Goal: Transaction & Acquisition: Obtain resource

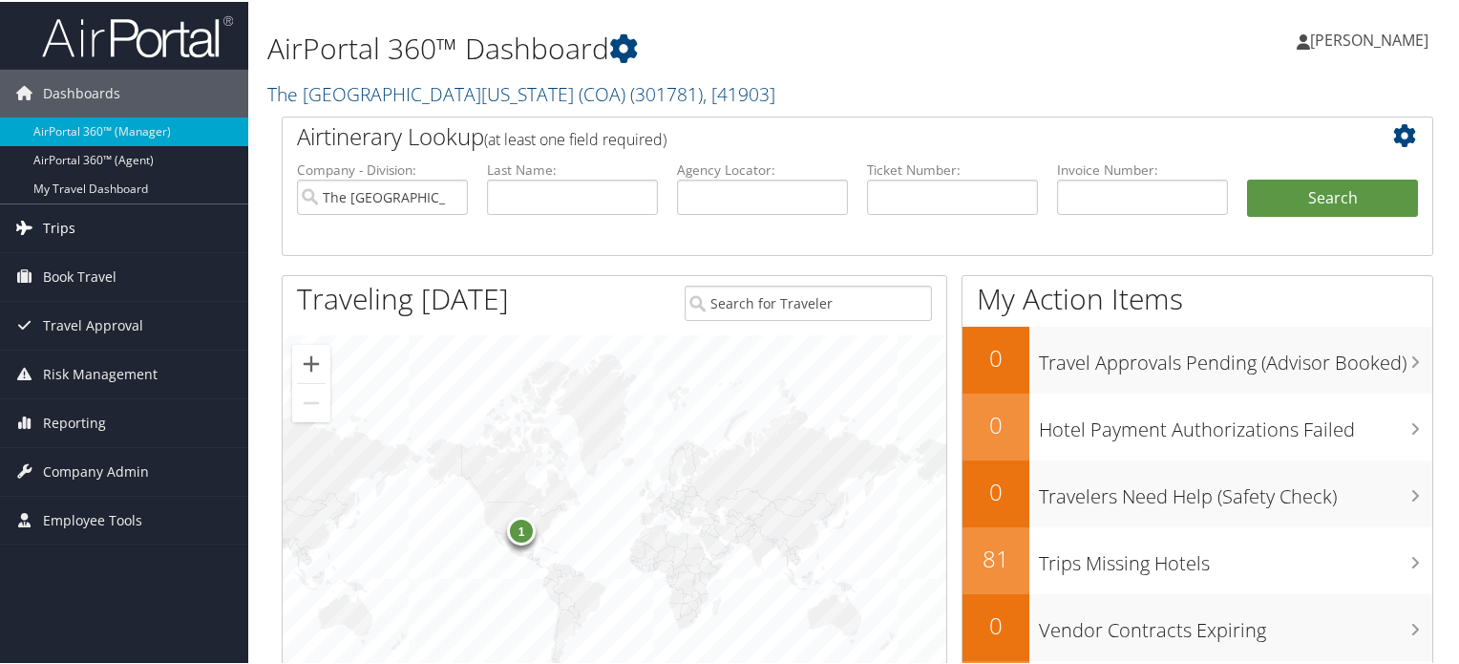
click at [130, 220] on link "Trips" at bounding box center [124, 226] width 248 height 48
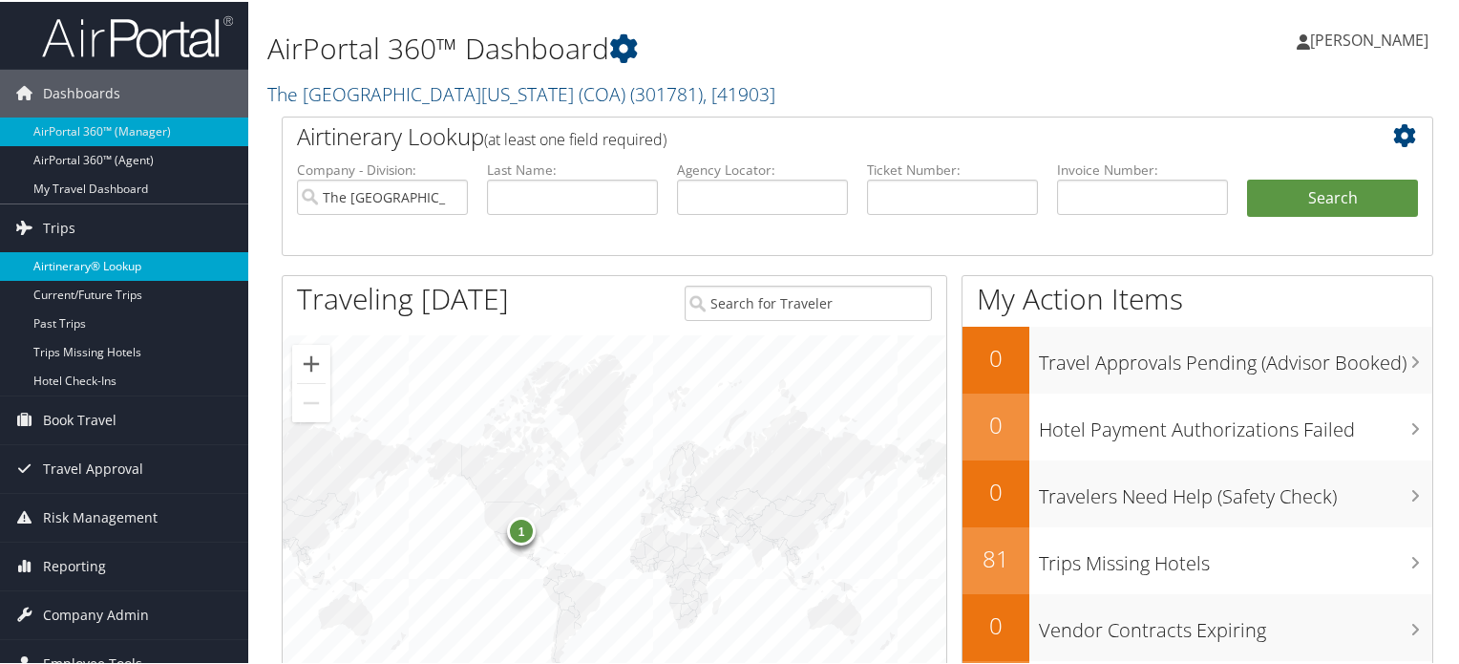
click at [127, 267] on link "Airtinerary® Lookup" at bounding box center [124, 264] width 248 height 29
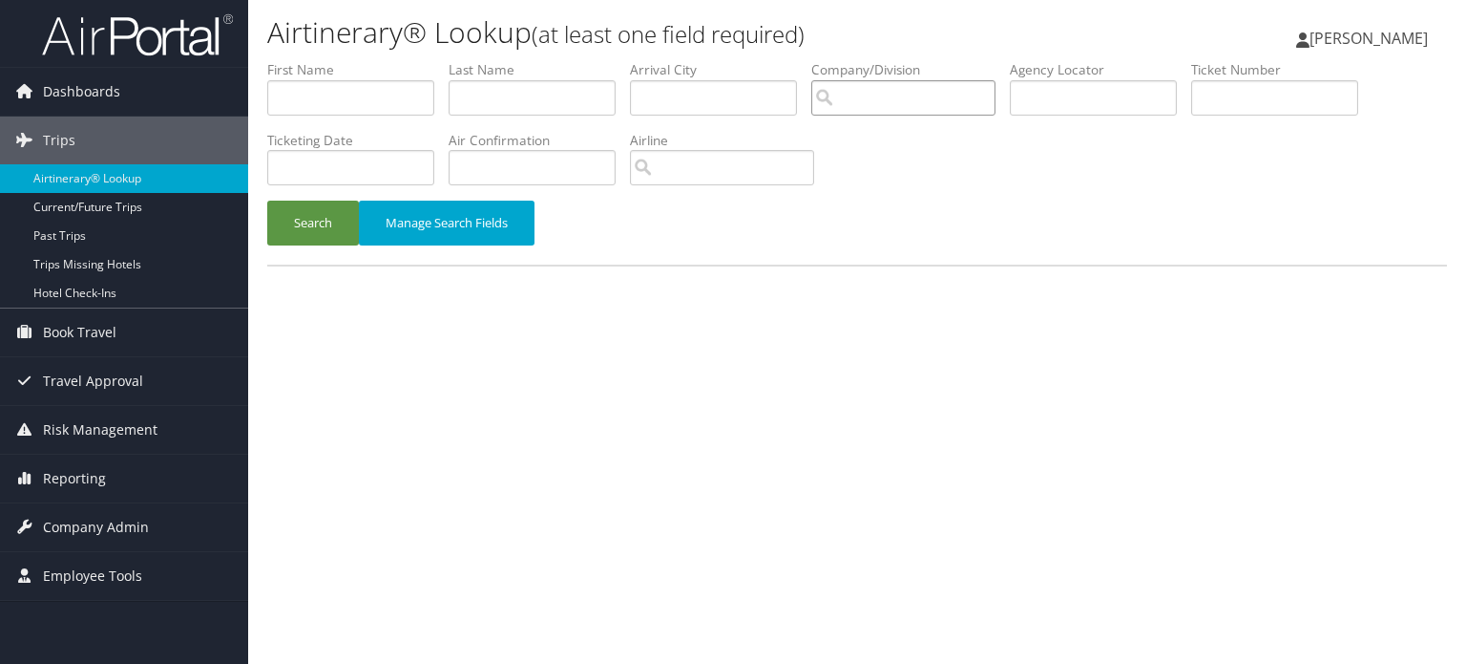
click at [871, 107] on input "search" at bounding box center [904, 97] width 184 height 35
click at [730, 106] on input "text" at bounding box center [713, 97] width 167 height 35
click at [1134, 90] on input "text" at bounding box center [1093, 97] width 167 height 35
paste input "DM9ZPY"
type input "DM9ZPY"
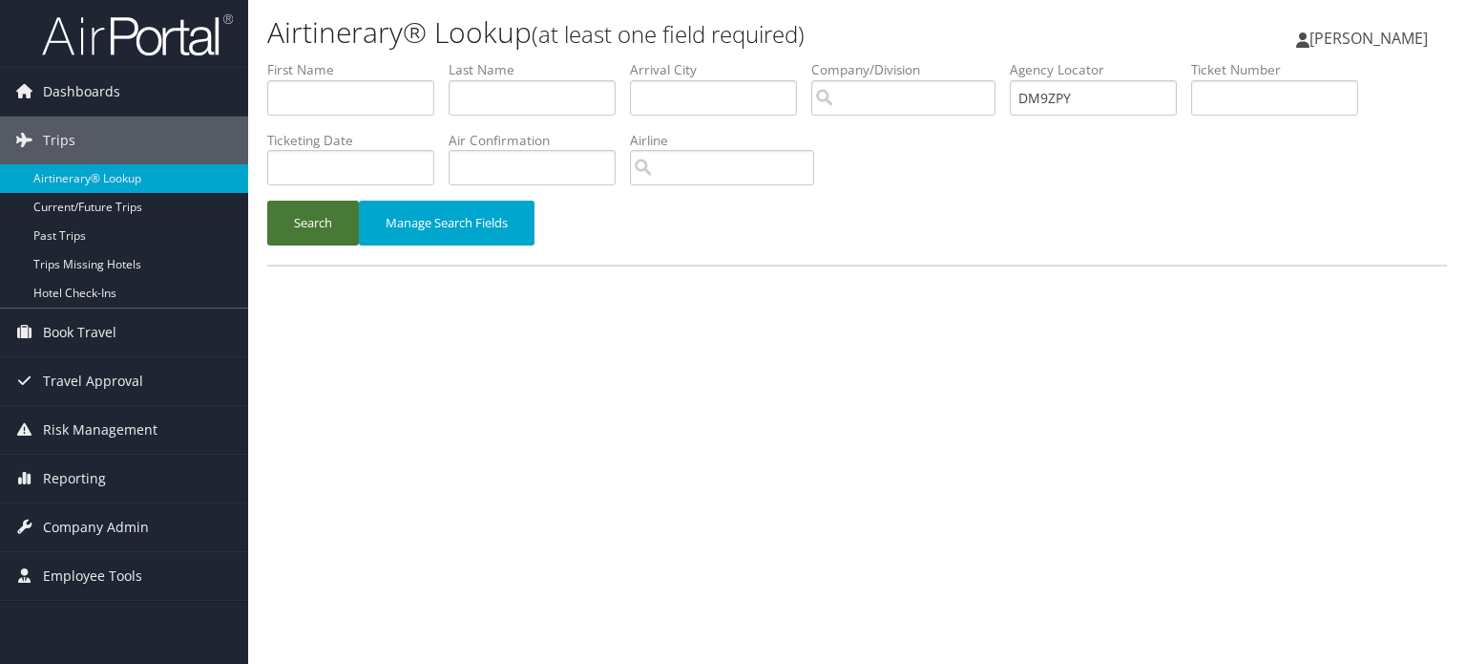
click at [348, 214] on button "Search" at bounding box center [313, 222] width 92 height 45
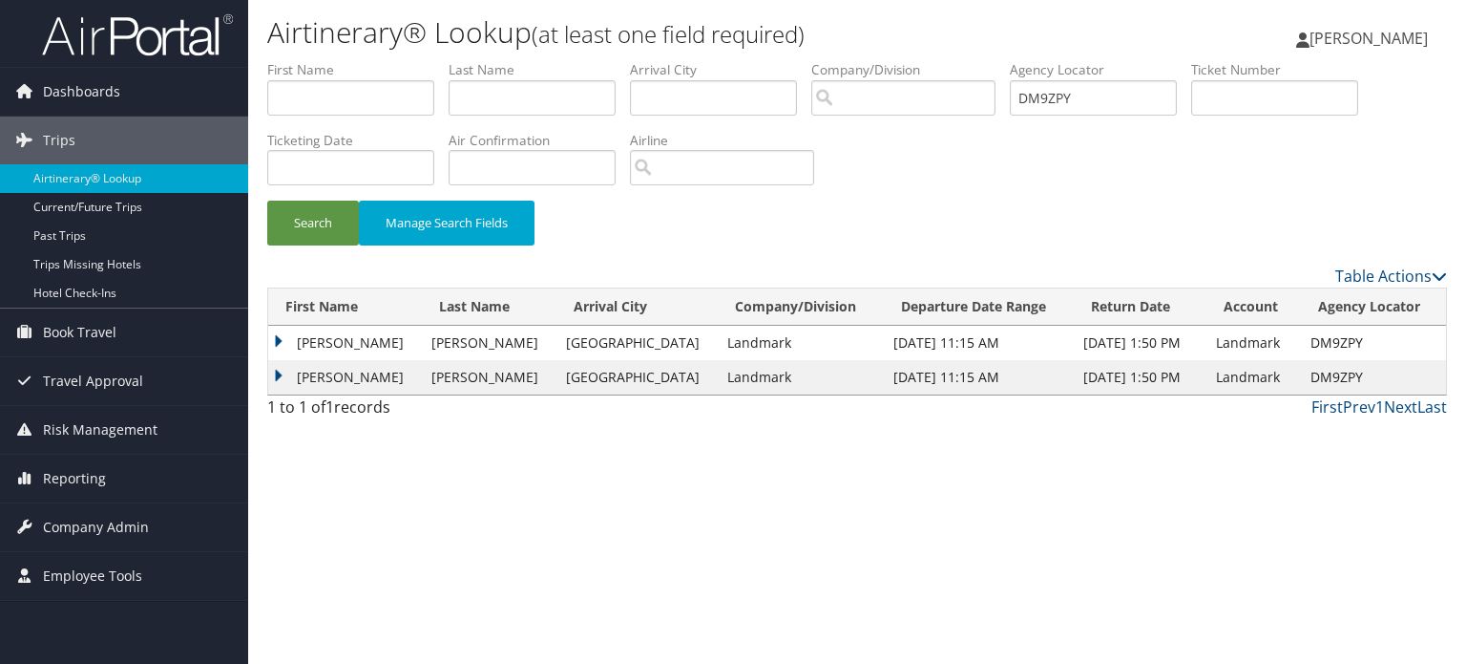
click at [371, 351] on td "FERNANDA DOWNING" at bounding box center [345, 343] width 154 height 34
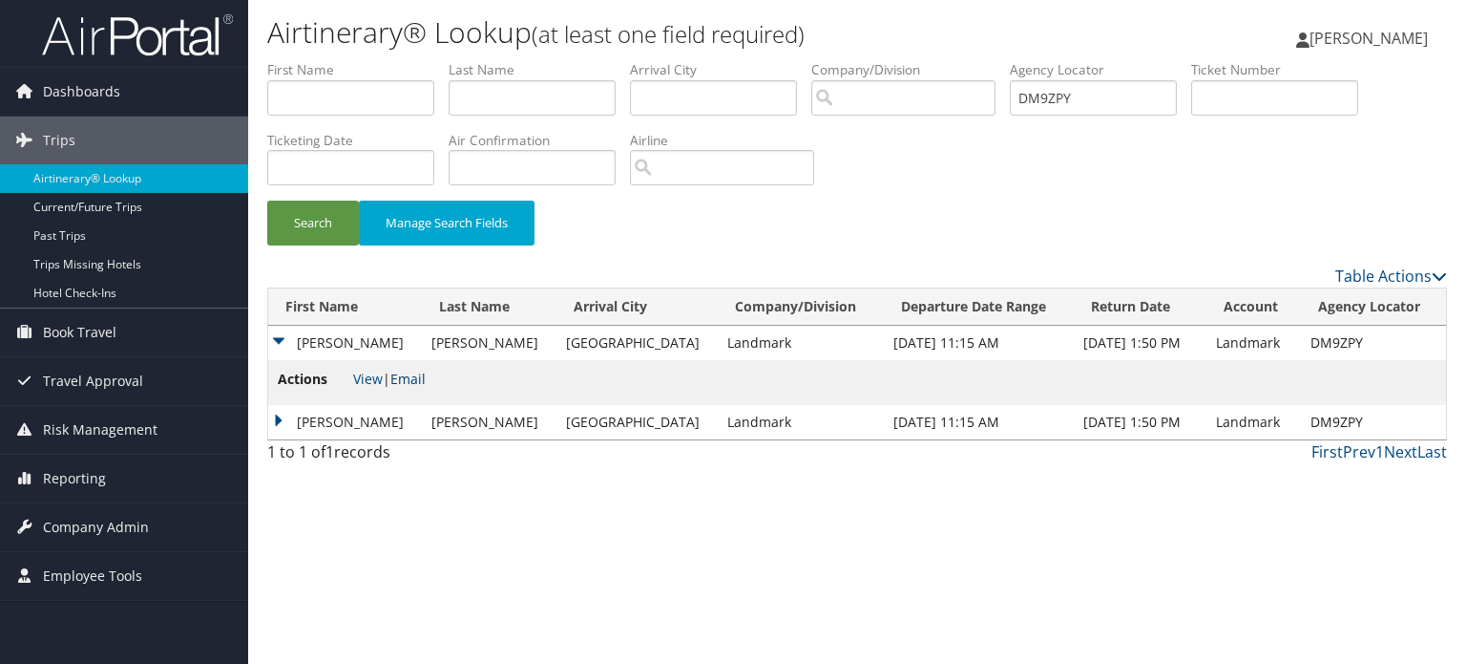
click at [421, 378] on link "Email" at bounding box center [407, 378] width 35 height 18
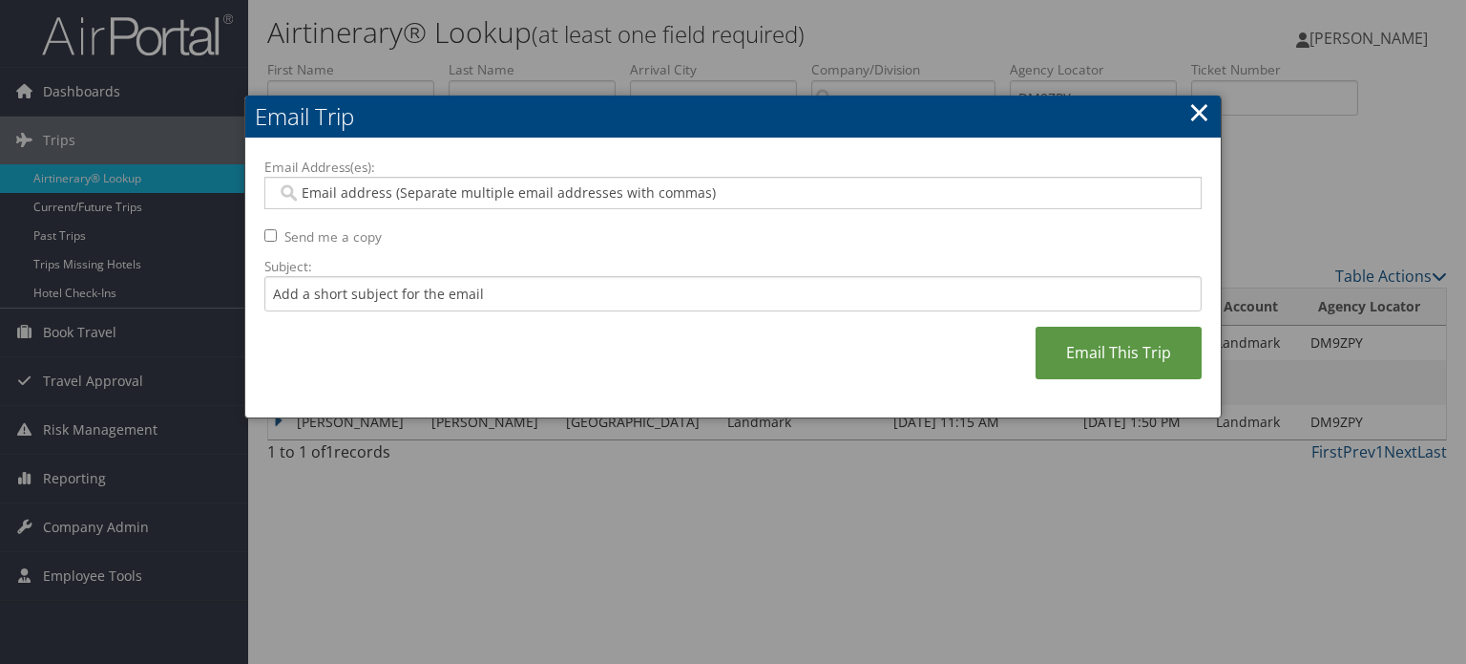
click at [473, 197] on input "Email Address(es):" at bounding box center [733, 192] width 913 height 19
paste input "NBILYK@LANDMARKWORLDWIDE.COM"
type input "NBILYK@LANDMARKWORLDWIDE.COM"
click at [433, 285] on input "Subject:" at bounding box center [733, 293] width 938 height 35
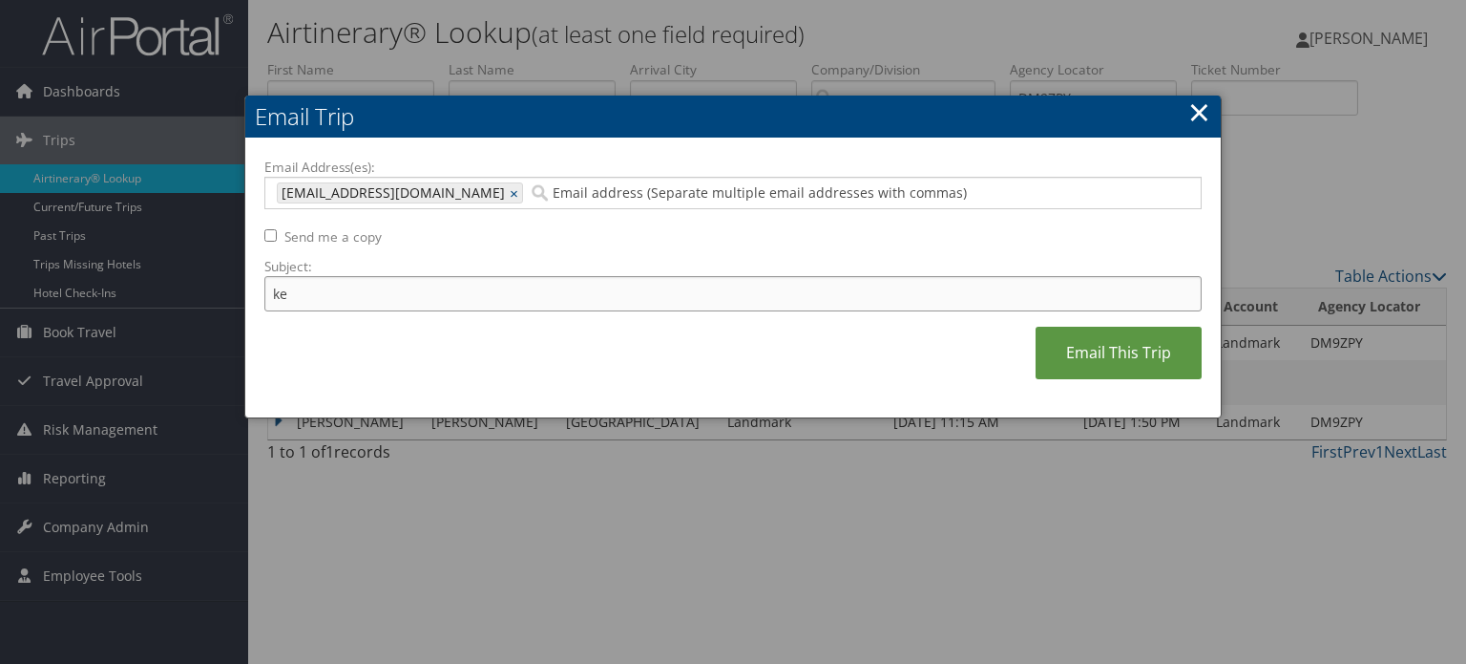
type input "k"
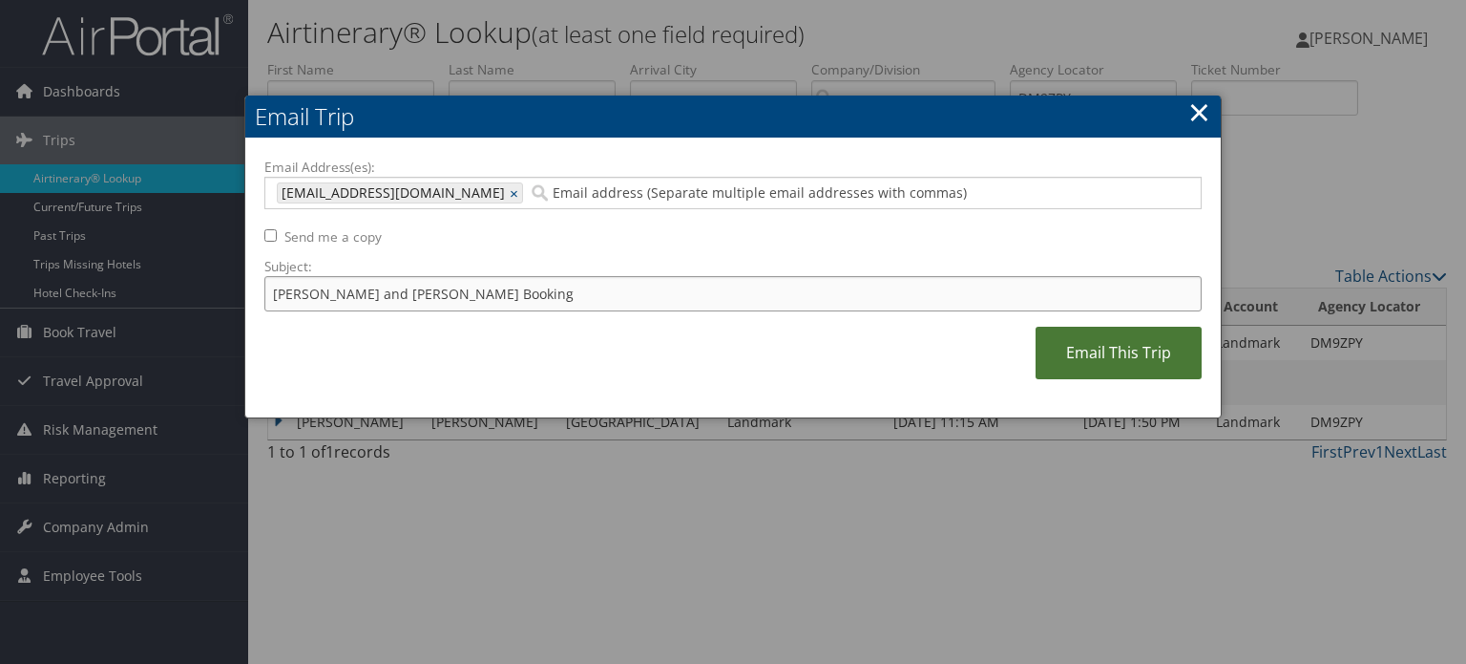
type input "Kevin and Farnanda Booking"
click at [1125, 353] on link "Email This Trip" at bounding box center [1119, 353] width 166 height 53
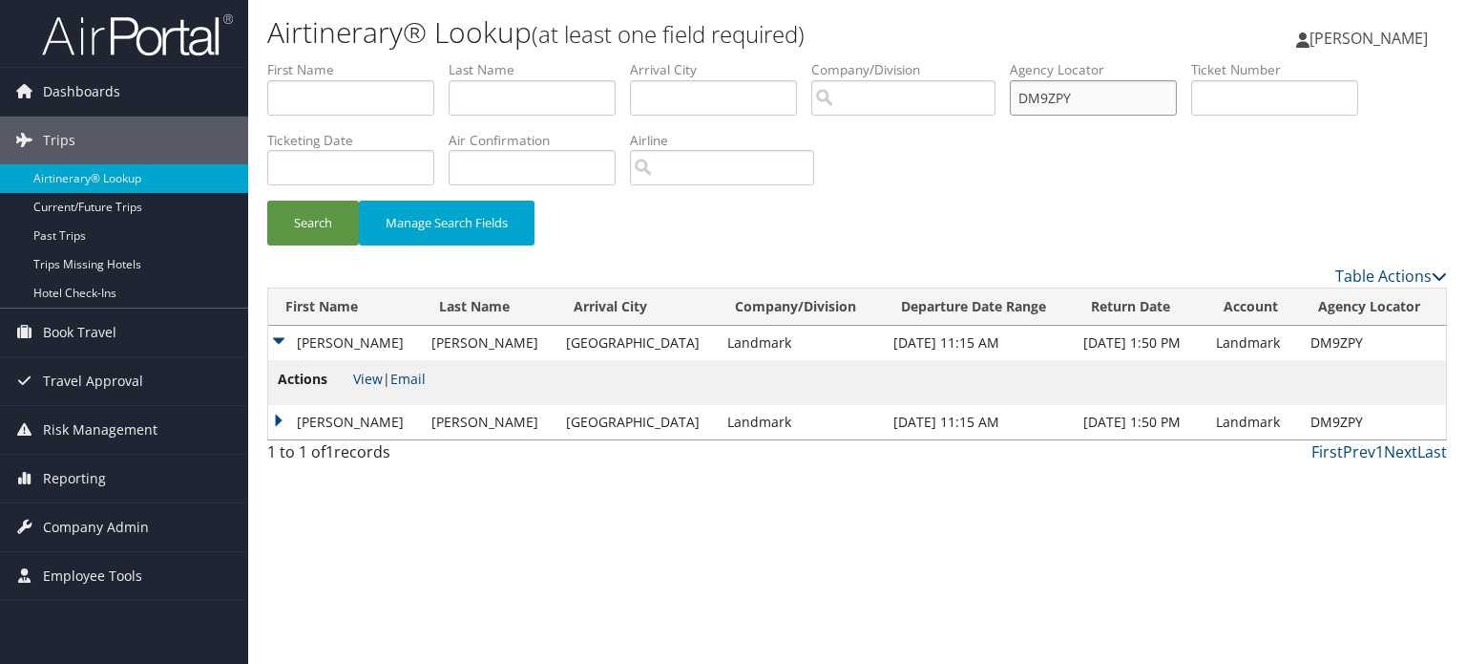
drag, startPoint x: 1096, startPoint y: 102, endPoint x: 723, endPoint y: 101, distance: 373.3
click at [759, 60] on ul "First Name Last Name Departure City Arrival City Company/Division Airport/City …" at bounding box center [857, 60] width 1180 height 0
paste input "BX5F"
click at [261, 220] on div "Search Manage Search Fields" at bounding box center [857, 232] width 1209 height 64
click at [298, 221] on button "Search" at bounding box center [313, 222] width 92 height 45
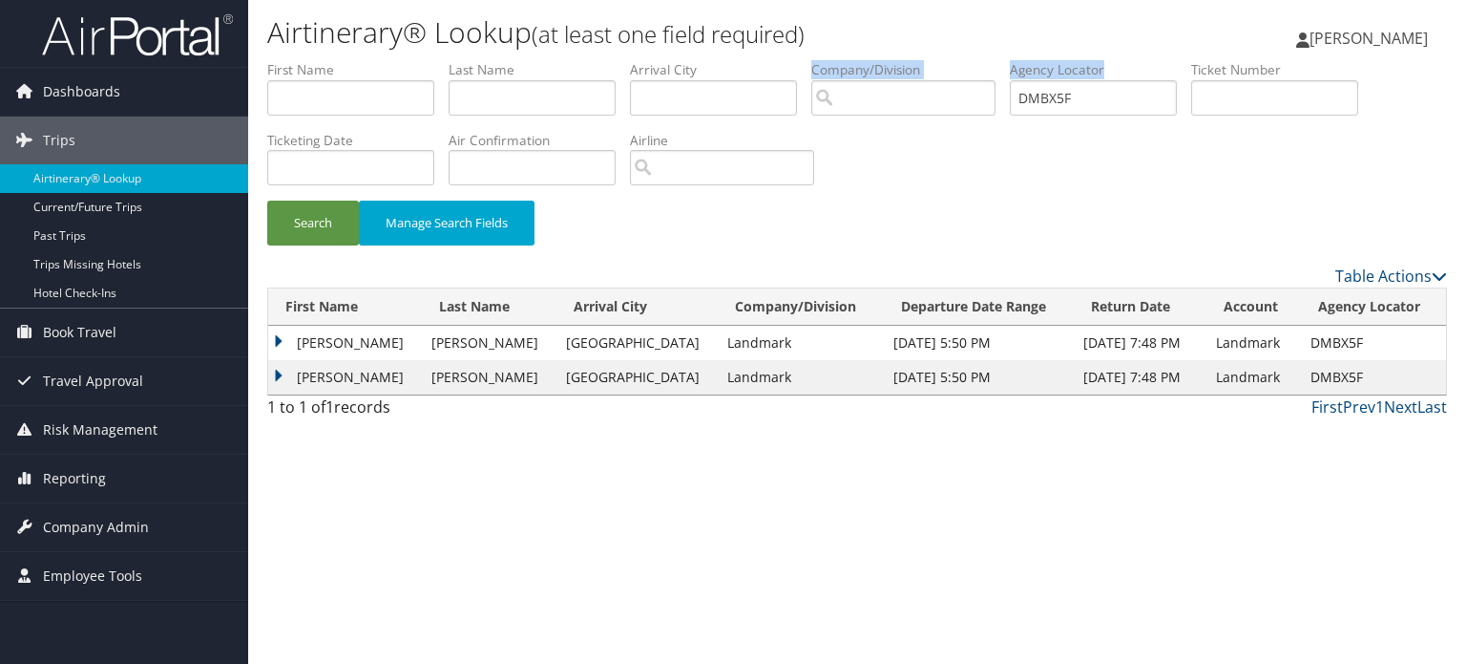
drag, startPoint x: 1190, startPoint y: 83, endPoint x: 870, endPoint y: 106, distance: 320.7
click at [870, 60] on ul "First Name Last Name Departure City Arrival City Company/Division Airport/City …" at bounding box center [857, 60] width 1180 height 0
click at [1137, 95] on input "DMBX5F" at bounding box center [1093, 97] width 167 height 35
drag, startPoint x: 1098, startPoint y: 104, endPoint x: 866, endPoint y: 123, distance: 232.8
click at [866, 60] on ul "First Name Last Name Departure City Arrival City Company/Division Airport/City …" at bounding box center [857, 60] width 1180 height 0
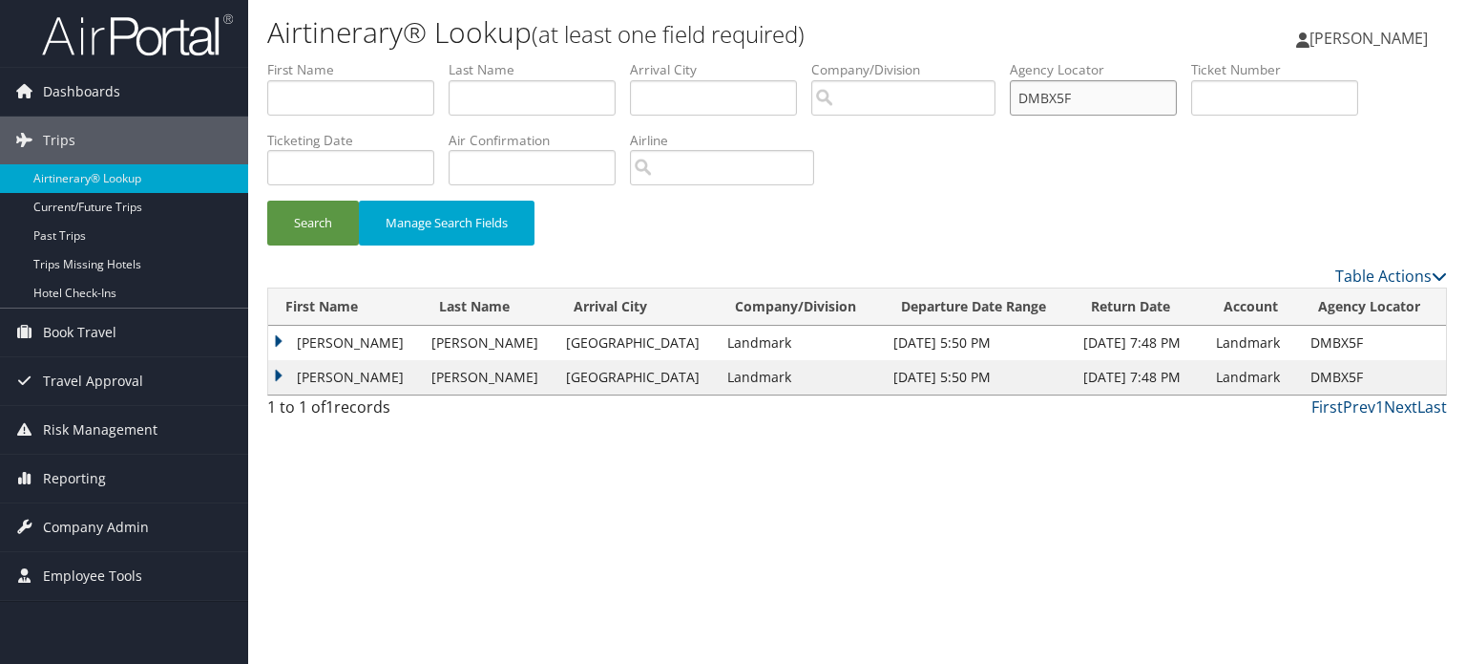
paste input "nbilyk@landmarkworldwide.com"
click at [1077, 104] on input "nbilyk@landmarkworldwide.com" at bounding box center [1093, 97] width 167 height 35
paste input "DMBX5F"
type input "DMBX5F"
click at [315, 228] on button "Search" at bounding box center [313, 222] width 92 height 45
